Goal: Find specific page/section: Find specific page/section

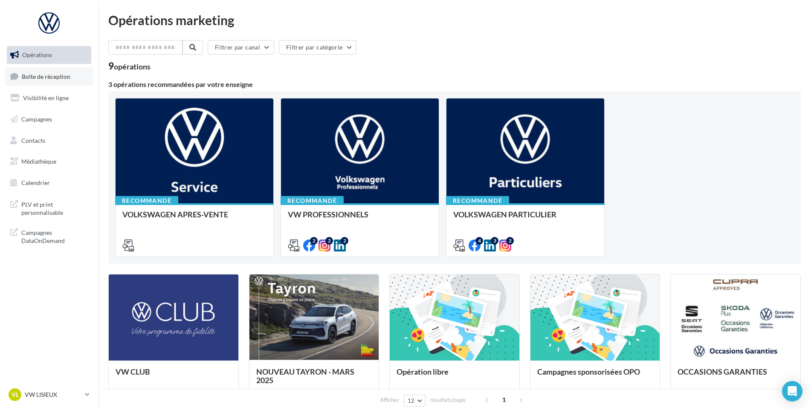
click at [70, 78] on span "Boîte de réception" at bounding box center [46, 76] width 49 height 7
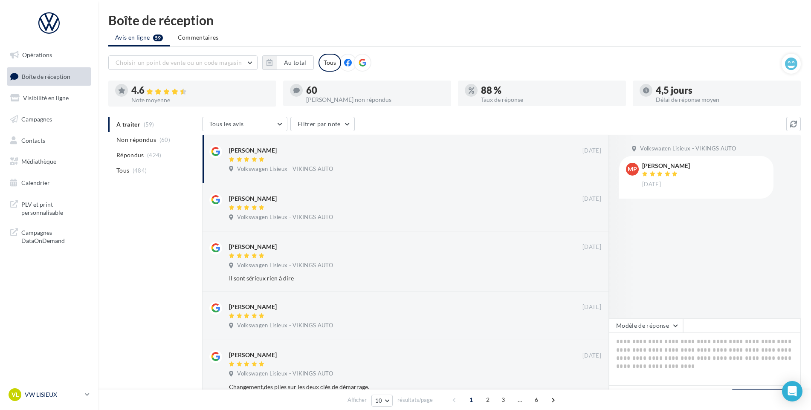
click at [52, 393] on p "VW LISIEUX" at bounding box center [53, 395] width 57 height 9
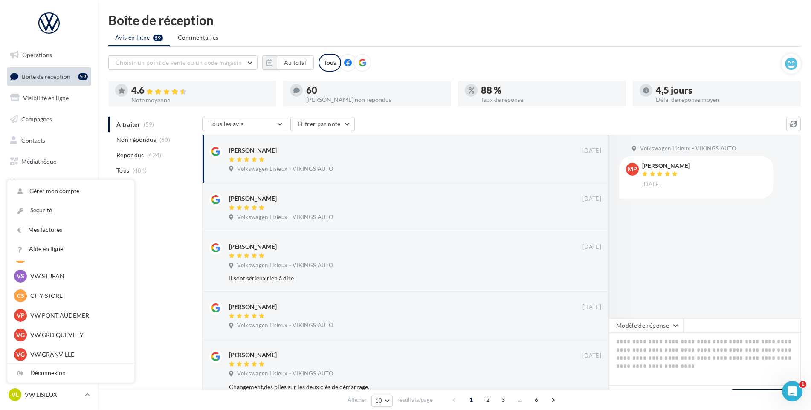
scroll to position [128, 0]
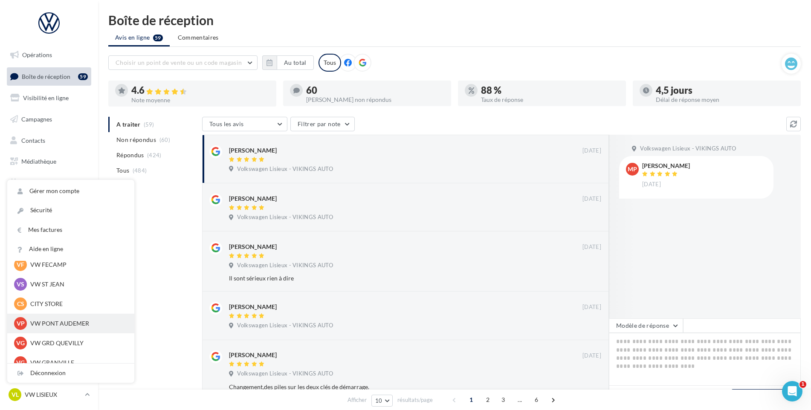
click at [64, 321] on p "VW PONT AUDEMER" at bounding box center [77, 323] width 94 height 9
